Goal: Information Seeking & Learning: Learn about a topic

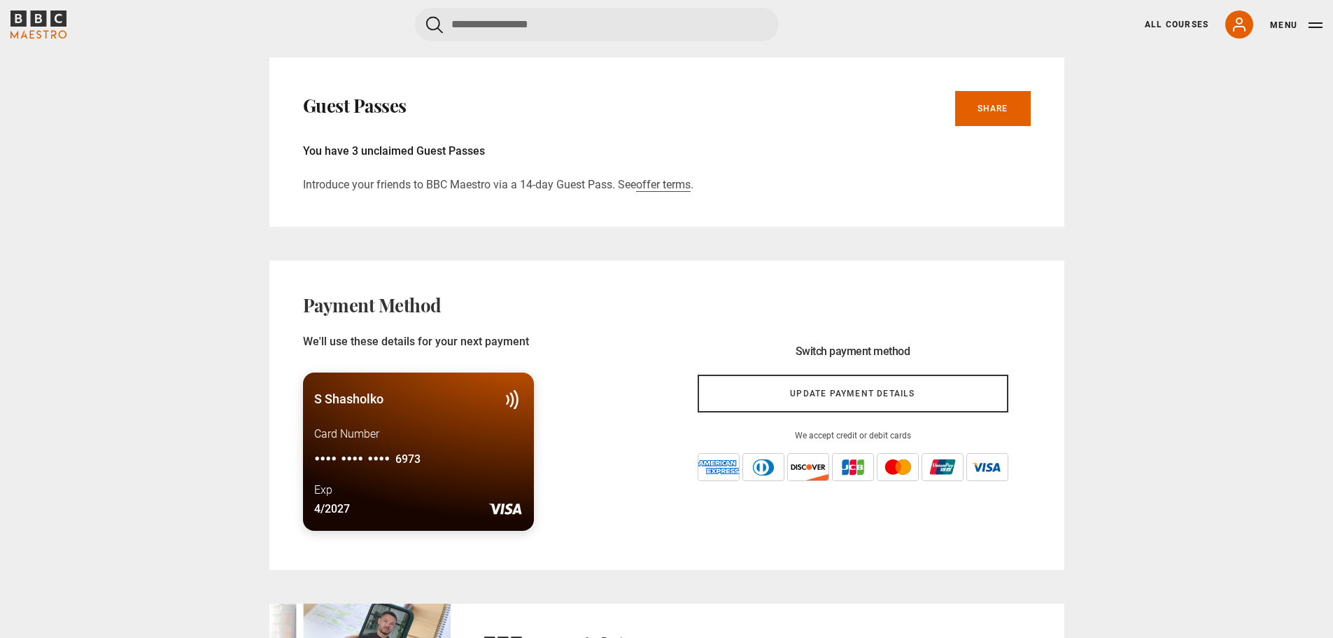
scroll to position [490, 0]
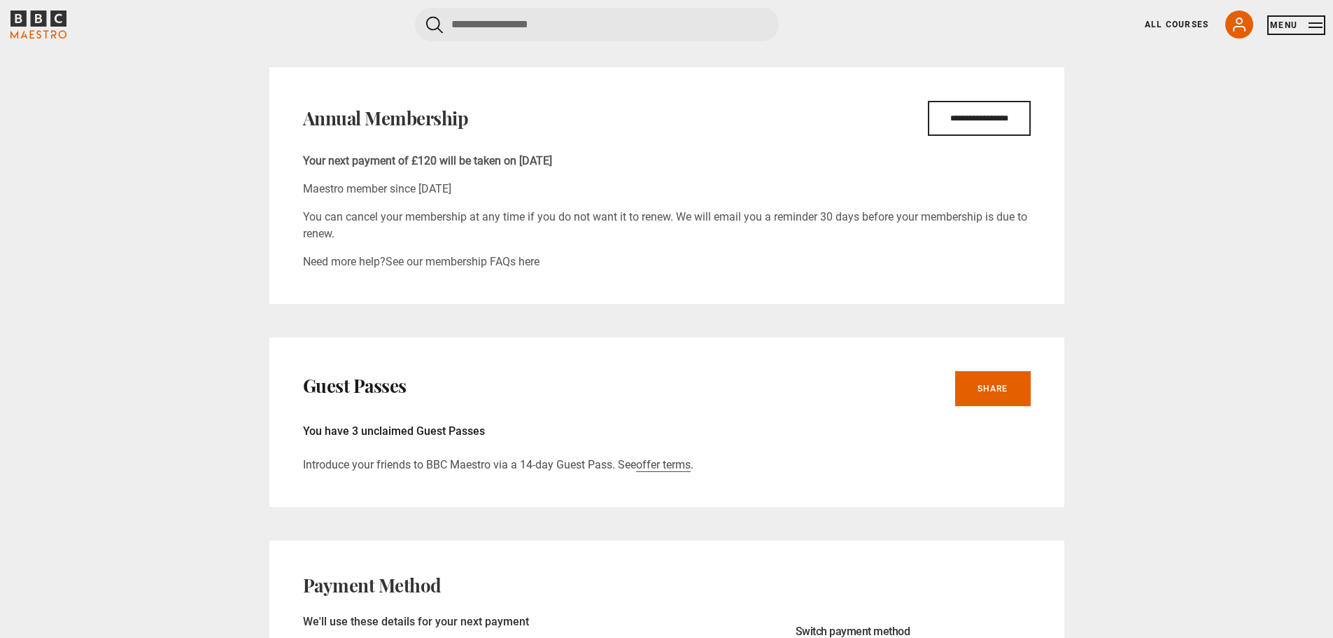
click at [1290, 23] on button "Menu" at bounding box center [1296, 25] width 52 height 14
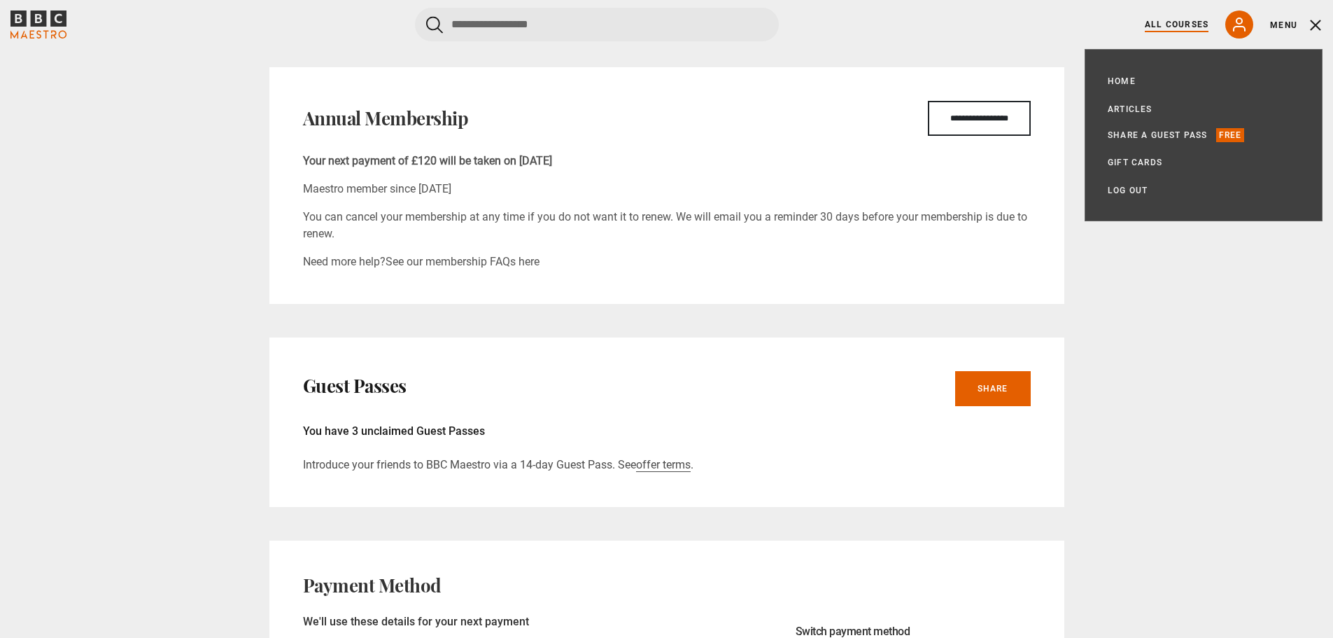
click at [1171, 23] on link "All Courses" at bounding box center [1177, 24] width 64 height 13
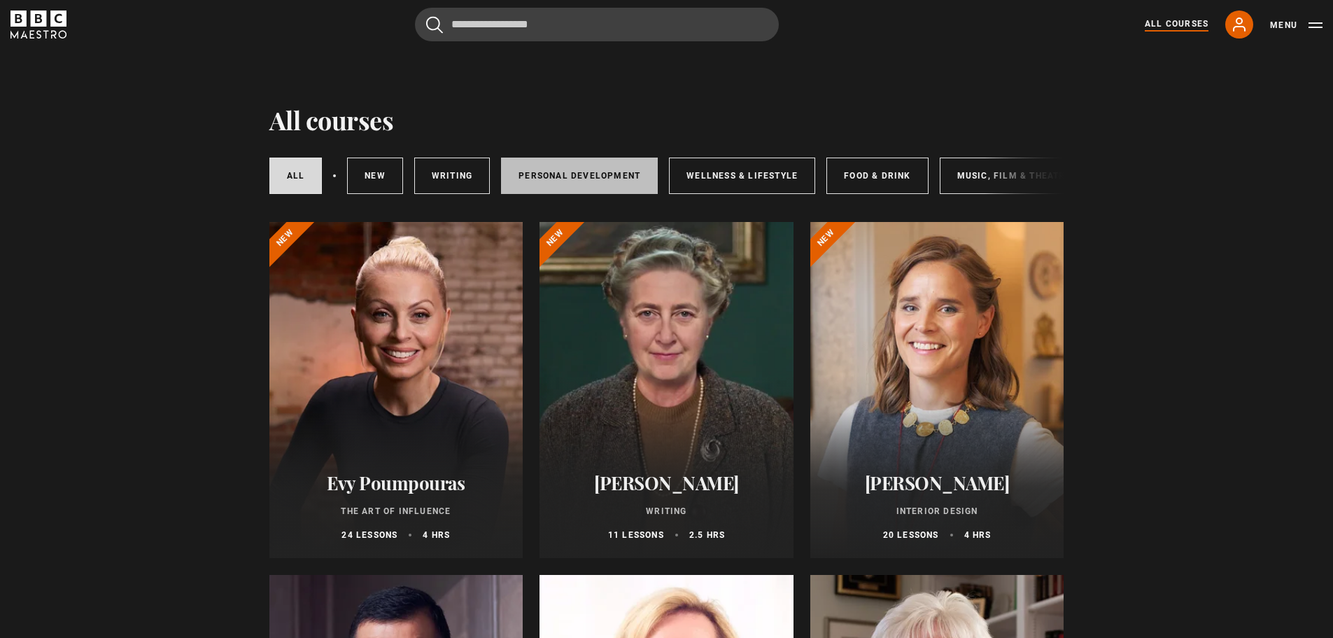
click at [558, 187] on link "Personal Development" at bounding box center [579, 175] width 157 height 36
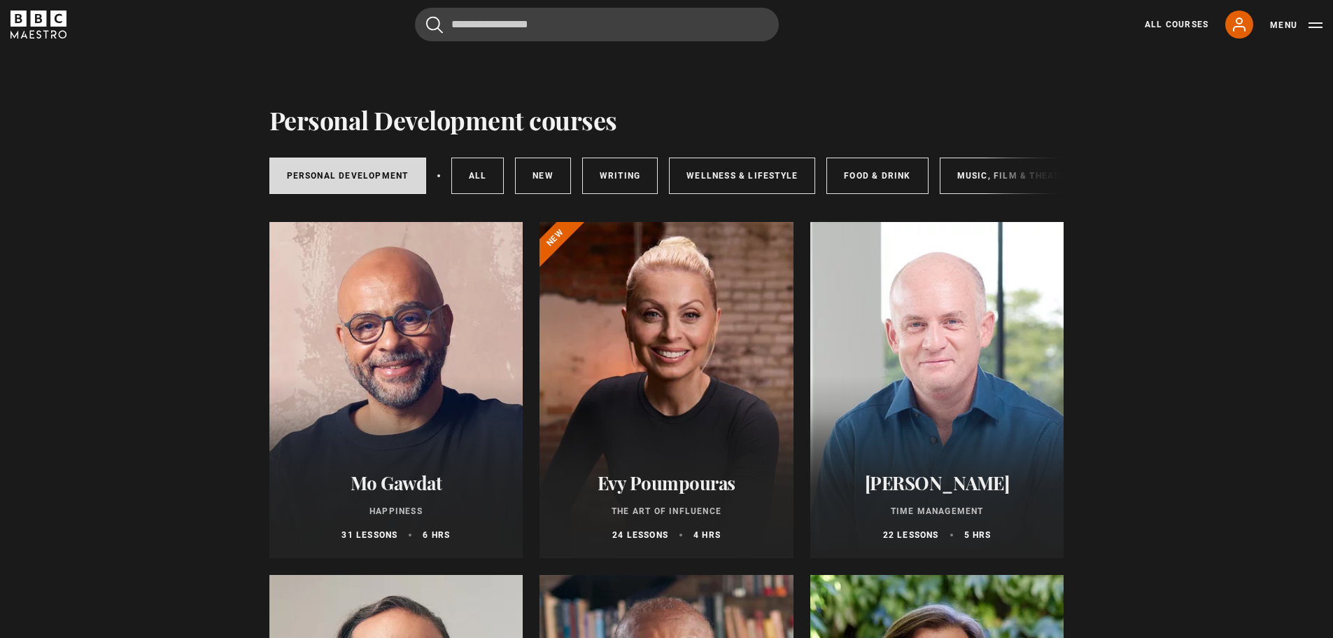
click at [691, 516] on p "The Art of Influence" at bounding box center [666, 511] width 220 height 13
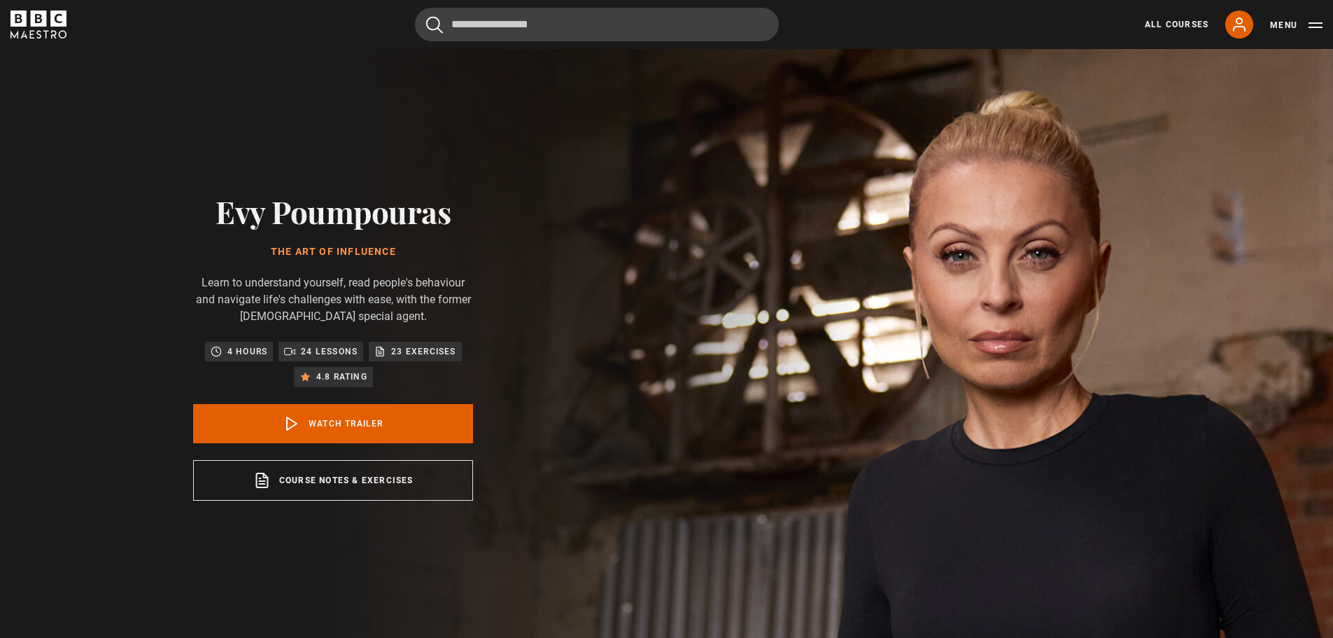
click at [359, 249] on h1 "The Art of Influence" at bounding box center [333, 251] width 280 height 11
click at [350, 226] on div at bounding box center [350, 226] width 0 height 0
drag, startPoint x: 222, startPoint y: 213, endPoint x: 450, endPoint y: 223, distance: 228.4
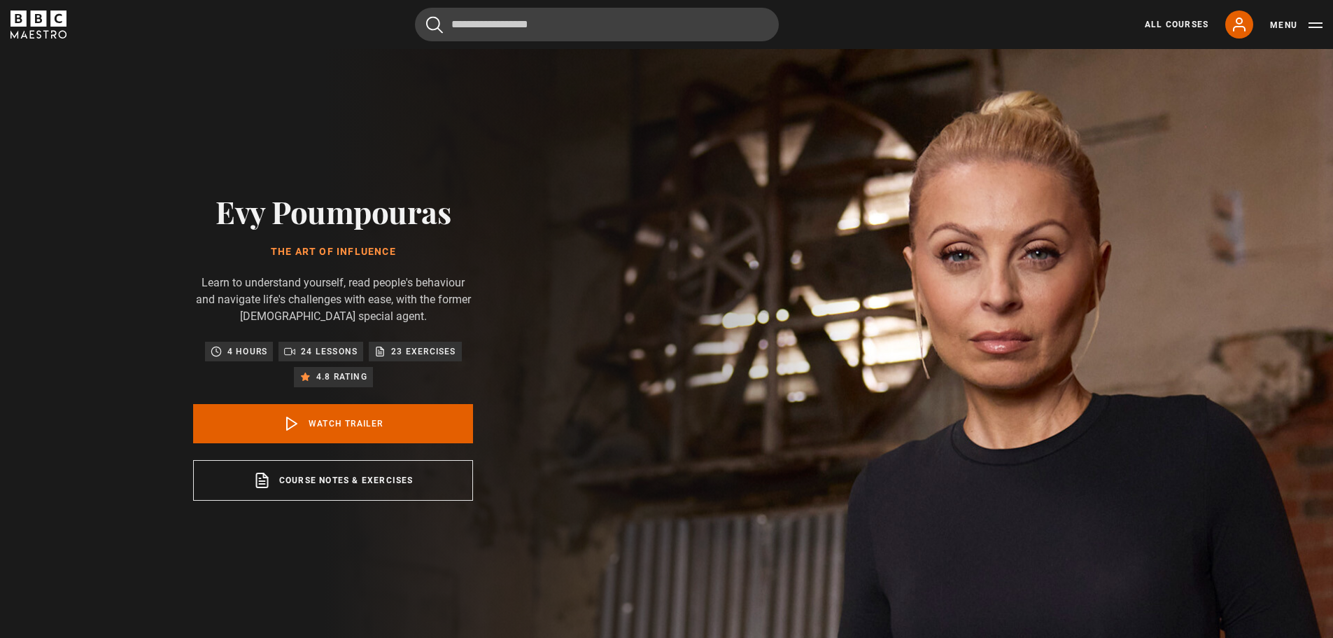
click at [450, 223] on h2 "Evy Poumpouras" at bounding box center [333, 211] width 280 height 36
